Goal: Find specific page/section: Find specific page/section

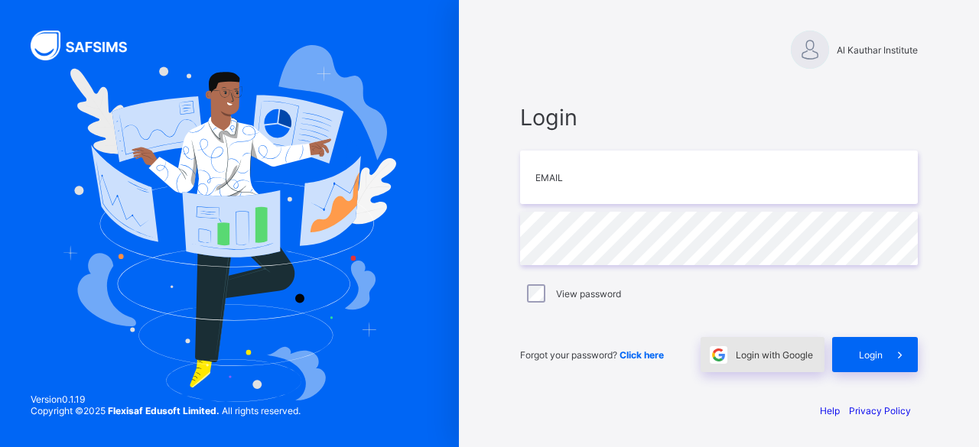
click at [746, 358] on span "Login with Google" at bounding box center [774, 355] width 77 height 11
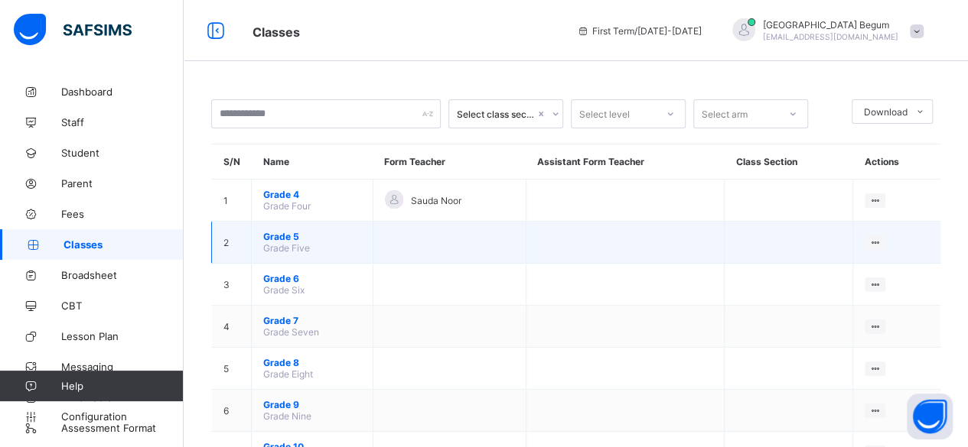
click at [292, 237] on span "Grade 5" at bounding box center [312, 236] width 98 height 11
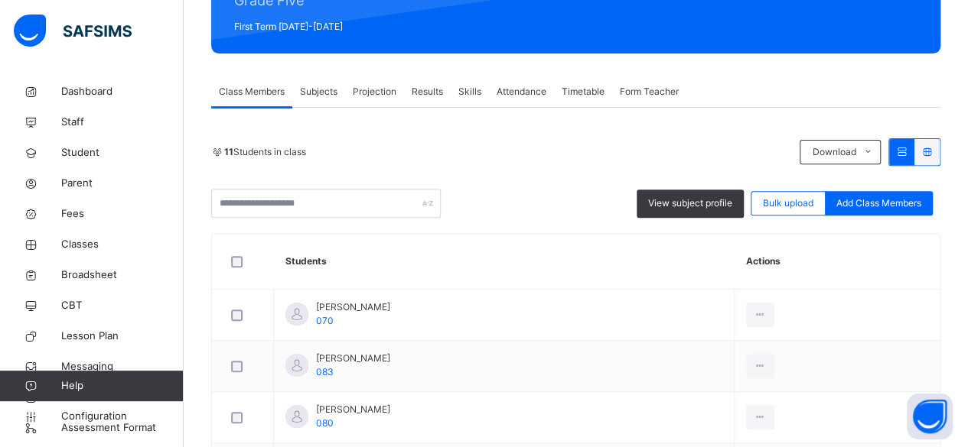
scroll to position [213, 0]
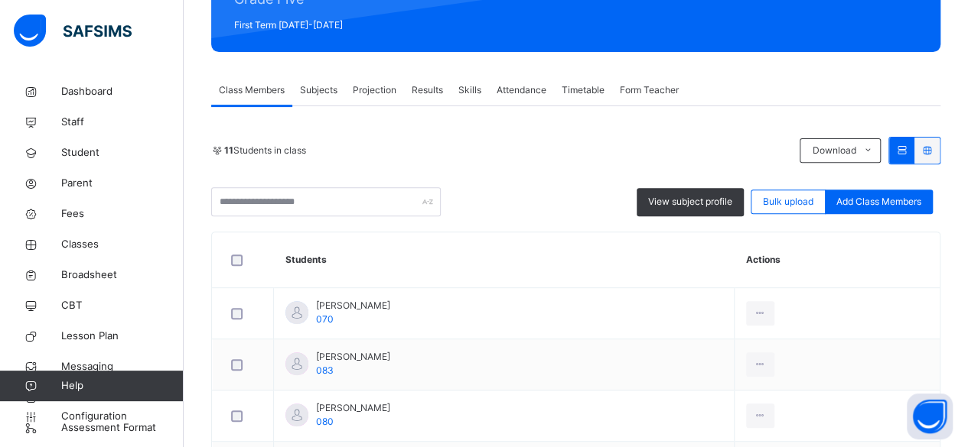
click at [378, 86] on span "Projection" at bounding box center [375, 90] width 44 height 14
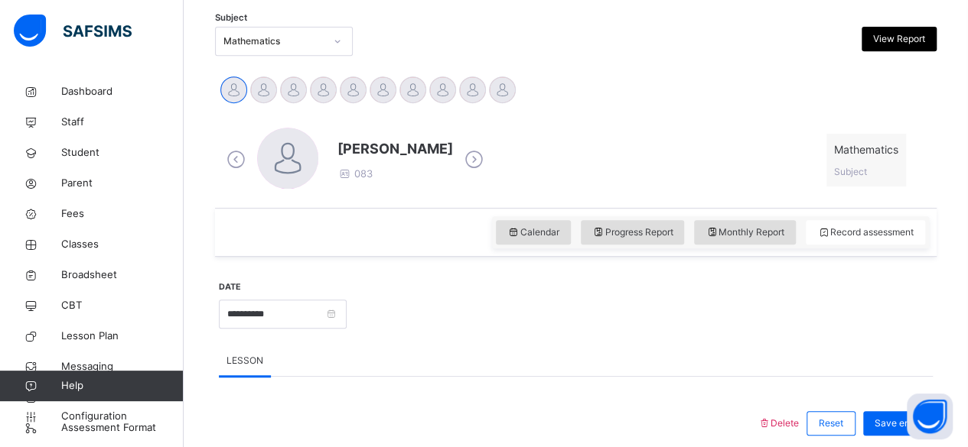
scroll to position [335, 0]
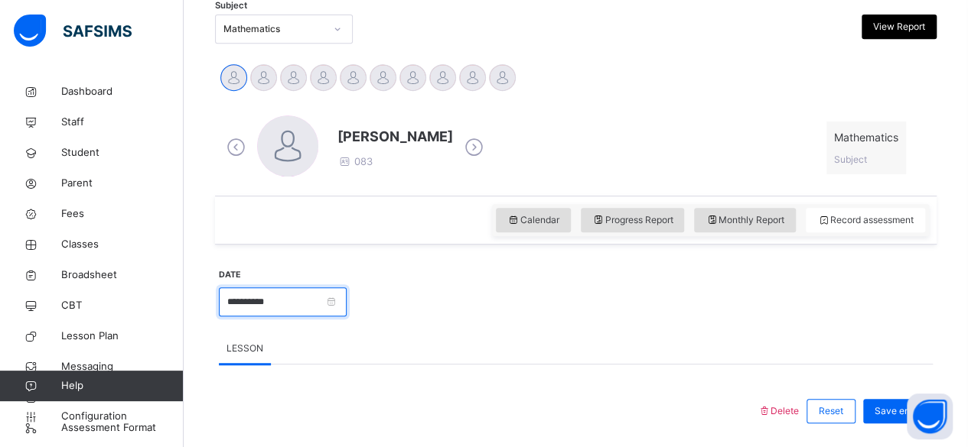
click at [347, 297] on input "**********" at bounding box center [283, 302] width 128 height 29
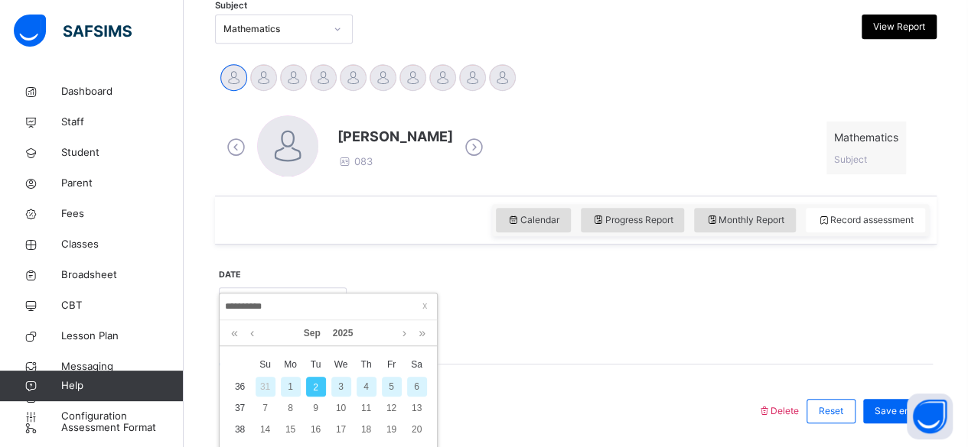
click at [487, 304] on div at bounding box center [639, 301] width 571 height 66
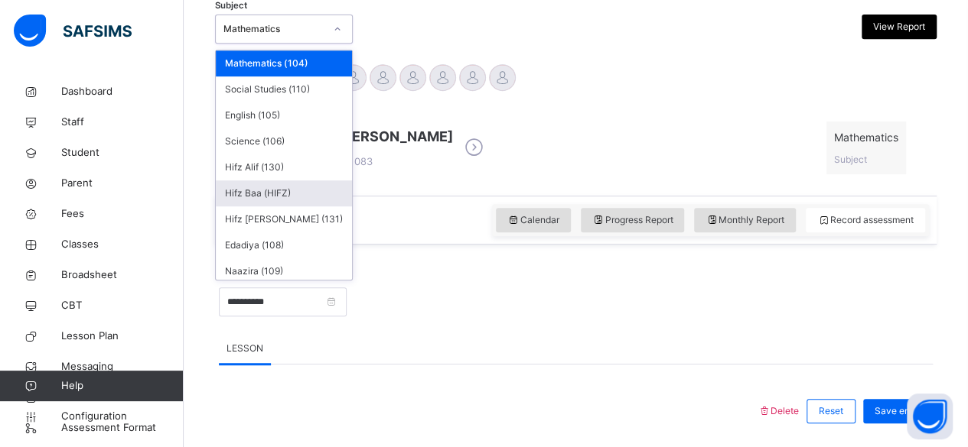
click at [298, 195] on div "Hifz Baa (HIFZ)" at bounding box center [284, 194] width 136 height 26
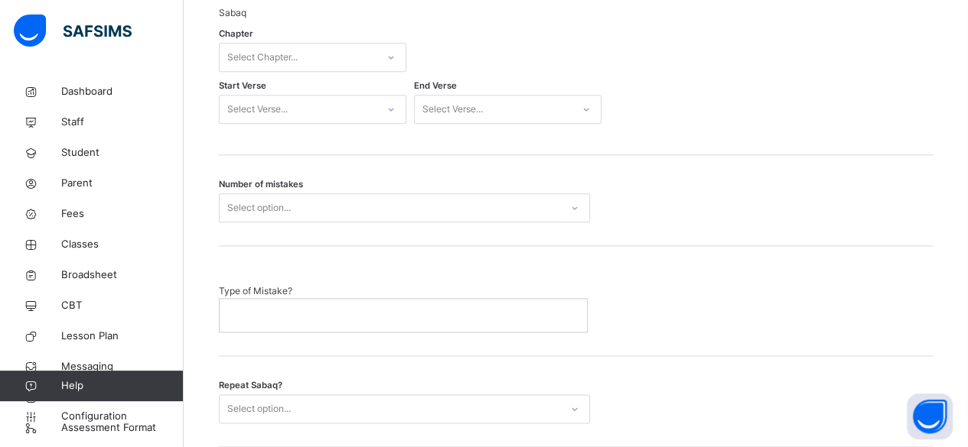
scroll to position [806, 0]
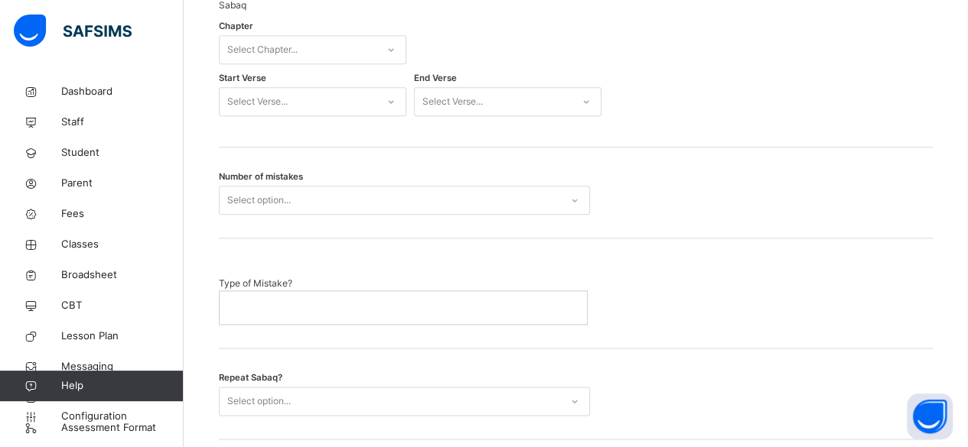
click at [656, 335] on div "Type of Mistake?" at bounding box center [576, 293] width 714 height 109
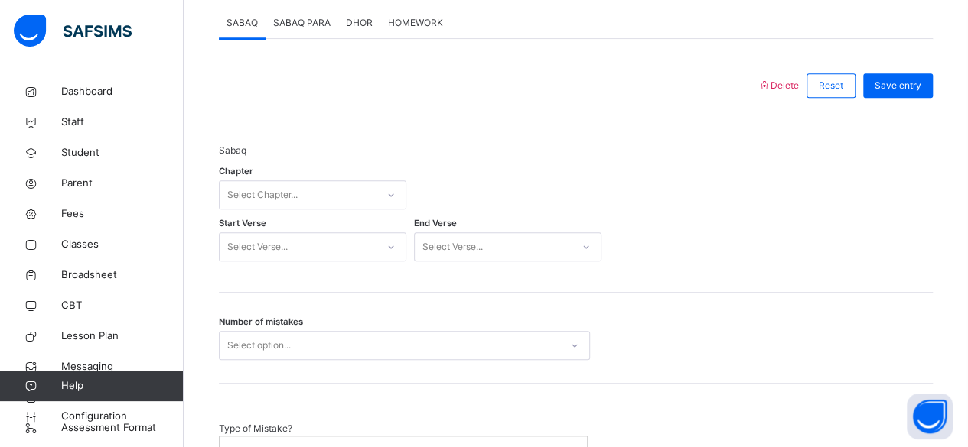
scroll to position [656, 0]
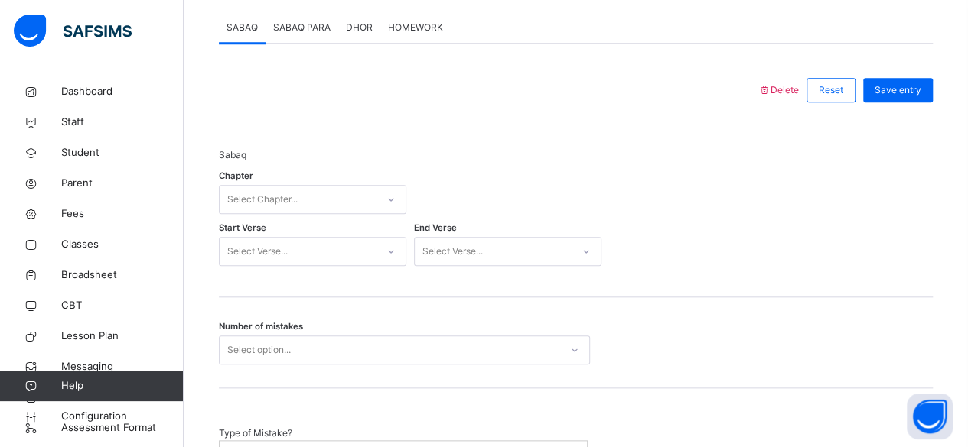
click at [299, 31] on span "SABAQ PARA" at bounding box center [301, 28] width 57 height 14
click at [355, 28] on span "DHOR" at bounding box center [359, 28] width 27 height 14
click at [439, 28] on span "HOMEWORK" at bounding box center [415, 28] width 55 height 14
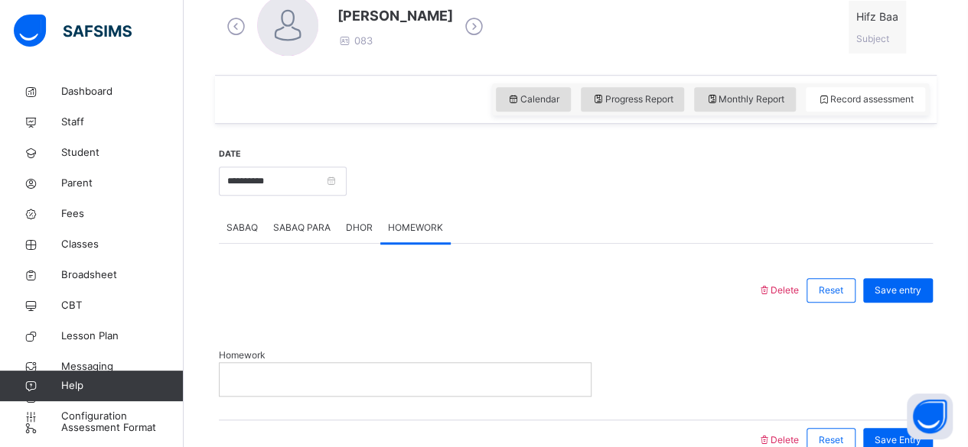
scroll to position [459, 0]
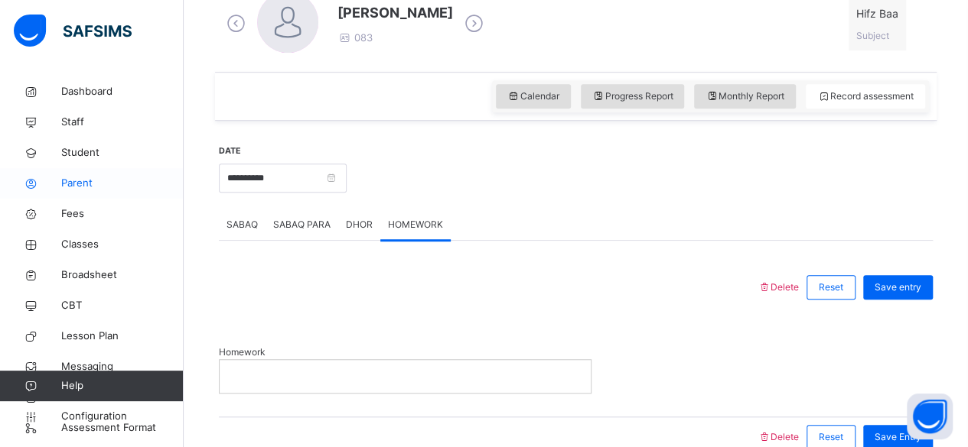
click at [72, 193] on link "Parent" at bounding box center [92, 183] width 184 height 31
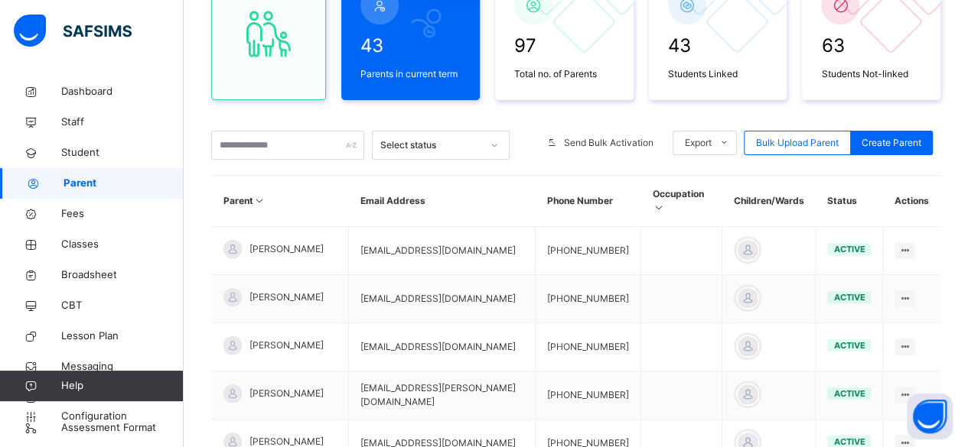
scroll to position [177, 0]
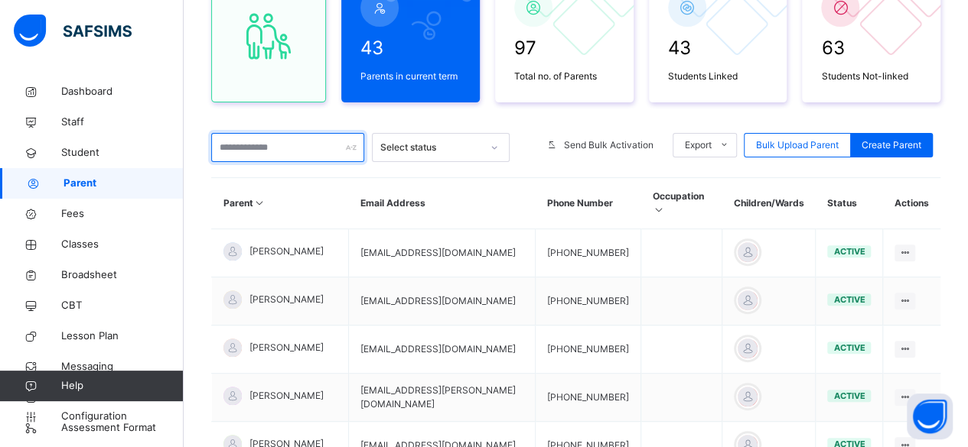
click at [249, 151] on input "text" at bounding box center [287, 147] width 153 height 29
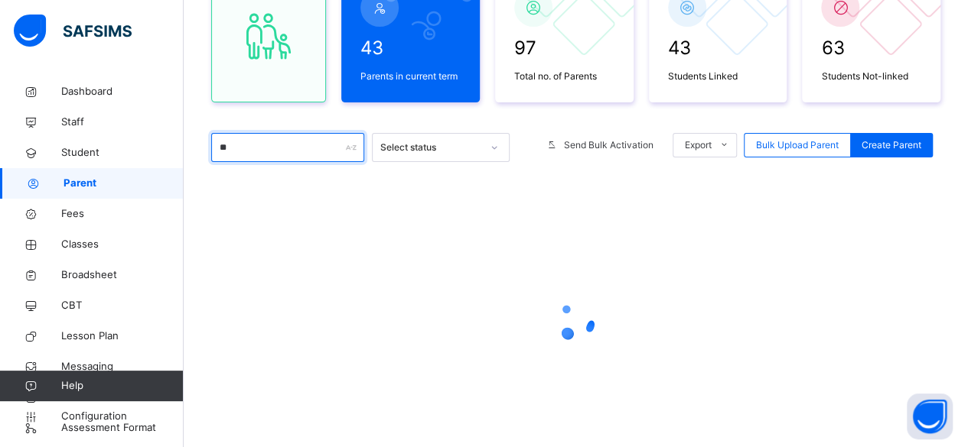
type input "***"
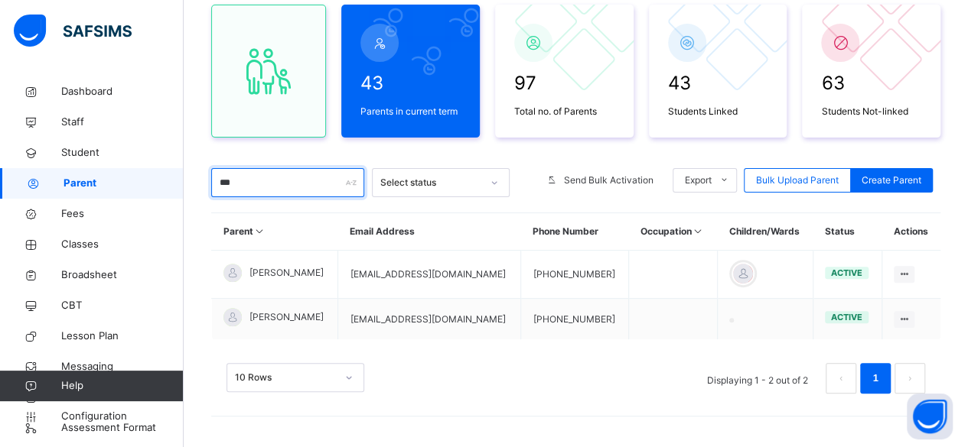
scroll to position [139, 0]
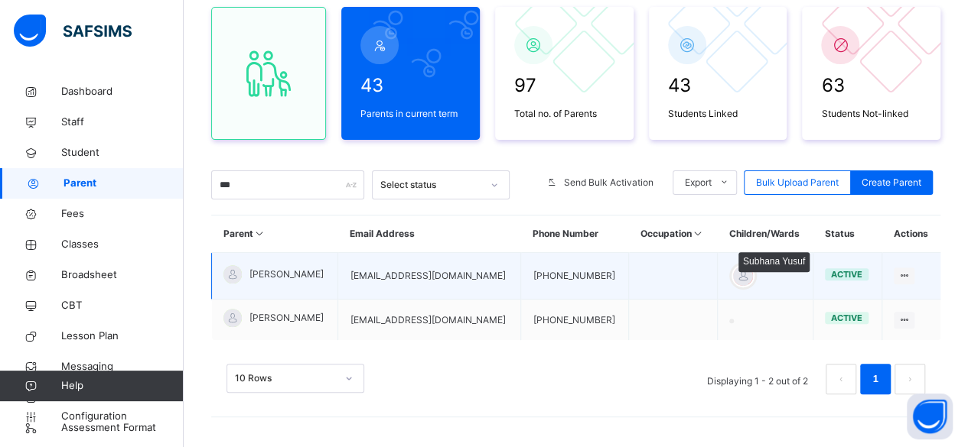
click at [731, 277] on div at bounding box center [742, 276] width 23 height 23
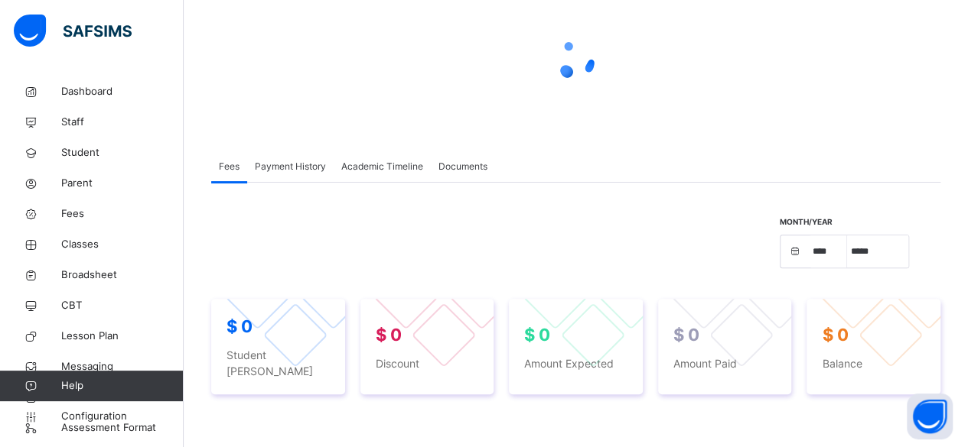
select select "****"
select select "*"
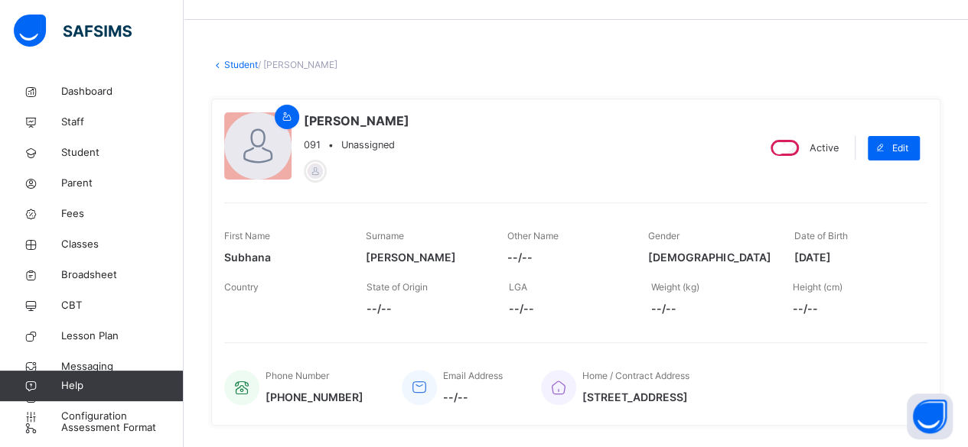
scroll to position [0, 0]
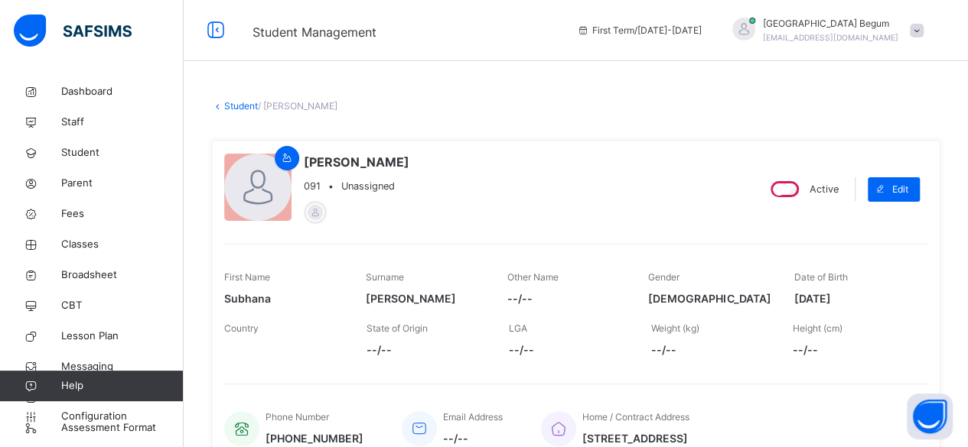
click at [236, 108] on link "Student" at bounding box center [241, 105] width 34 height 11
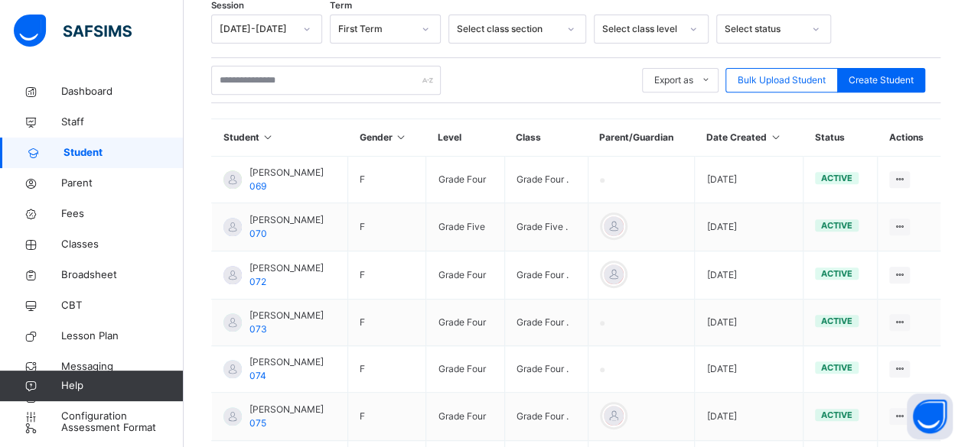
scroll to position [274, 0]
